Goal: Find specific page/section: Find specific page/section

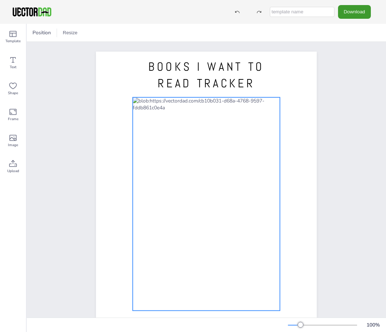
scroll to position [1, 0]
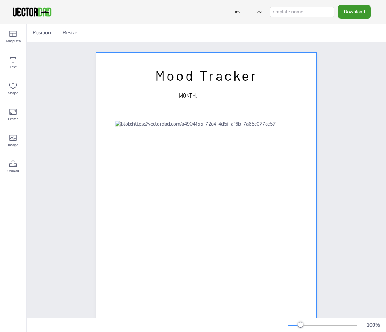
scroll to position [37, 0]
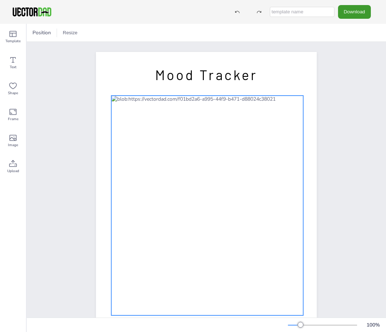
scroll to position [37, 0]
